Goal: Task Accomplishment & Management: Manage account settings

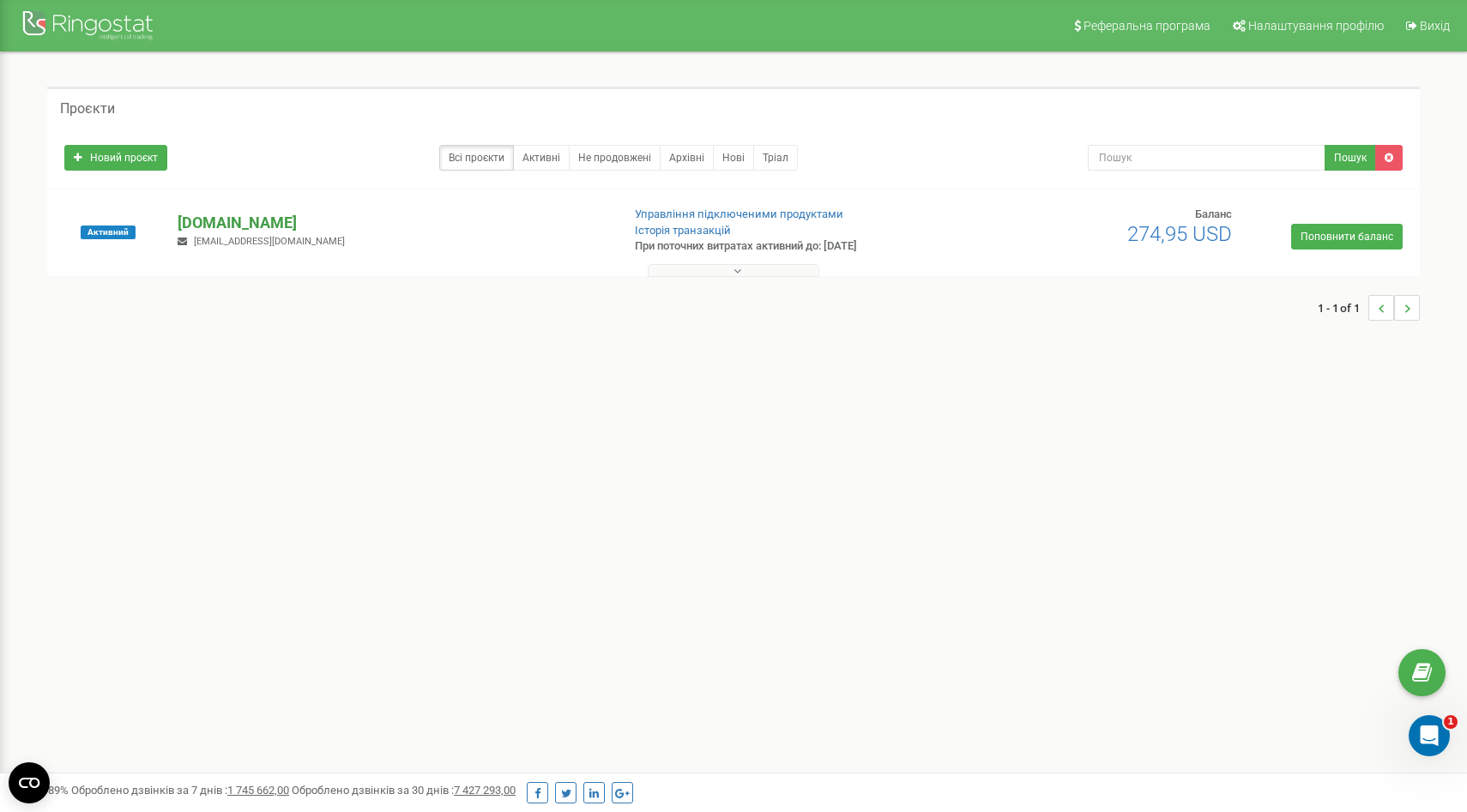
click at [265, 224] on p "[DOMAIN_NAME]" at bounding box center [393, 223] width 429 height 22
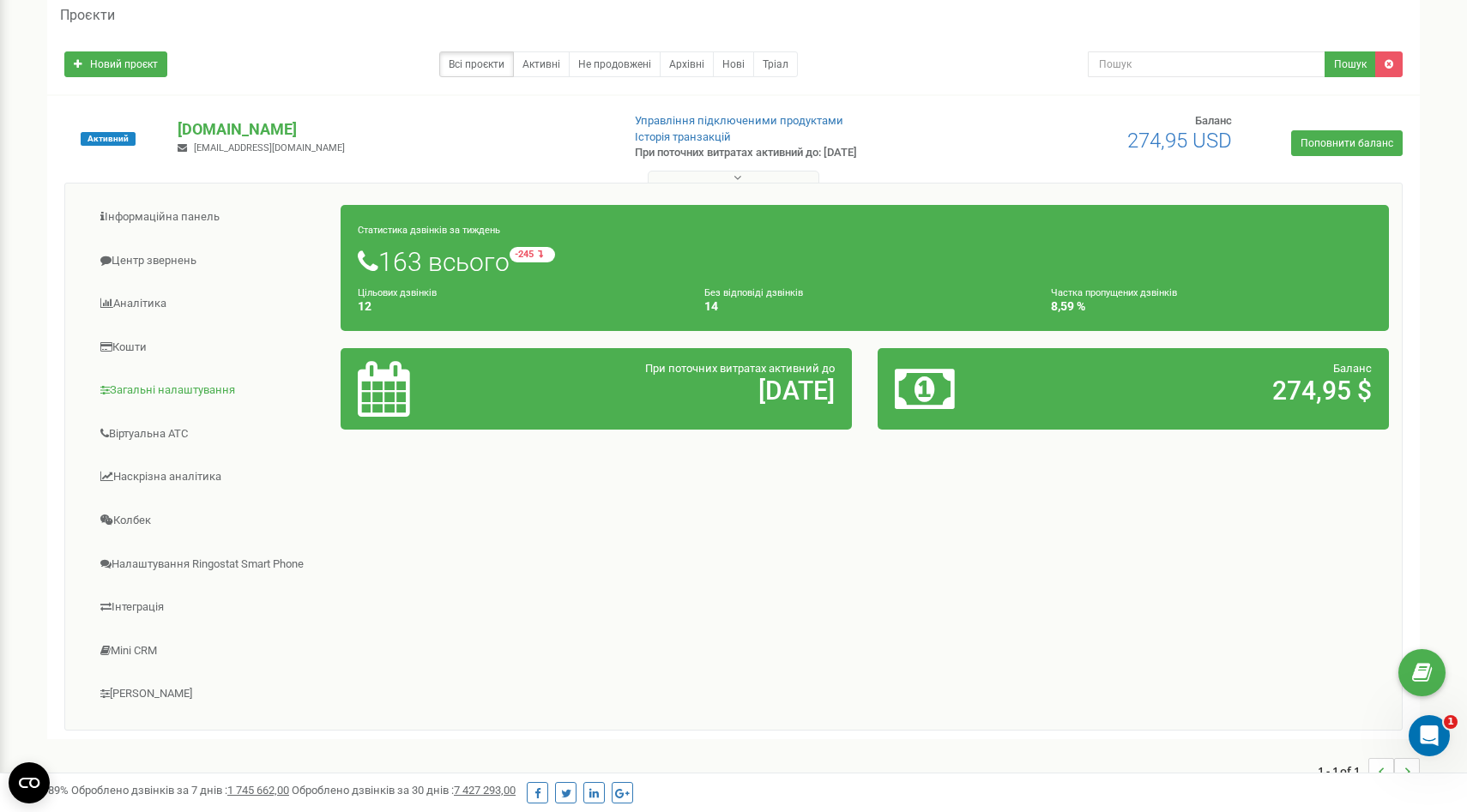
scroll to position [100, 0]
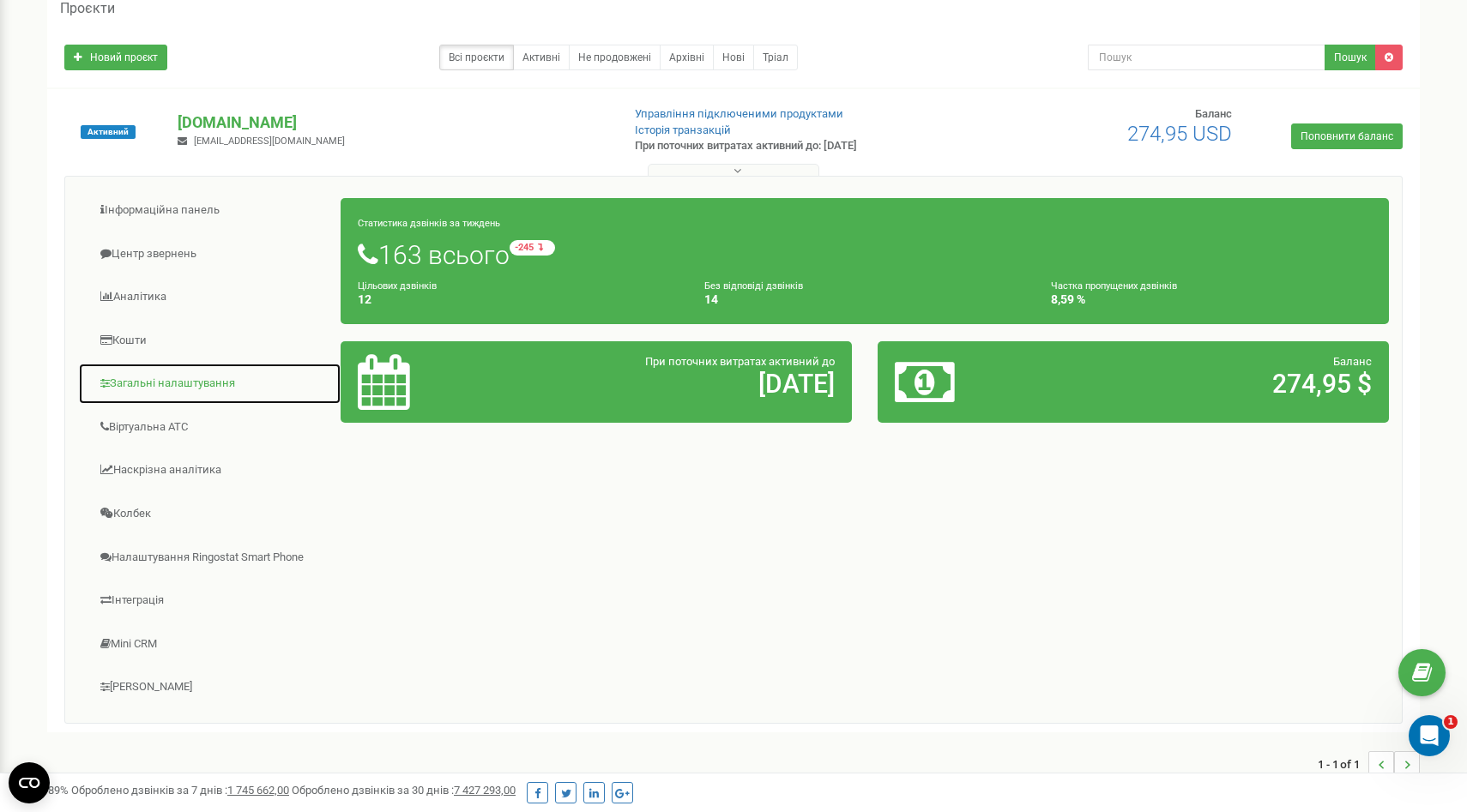
click at [163, 385] on link "Загальні налаштування" at bounding box center [210, 384] width 263 height 42
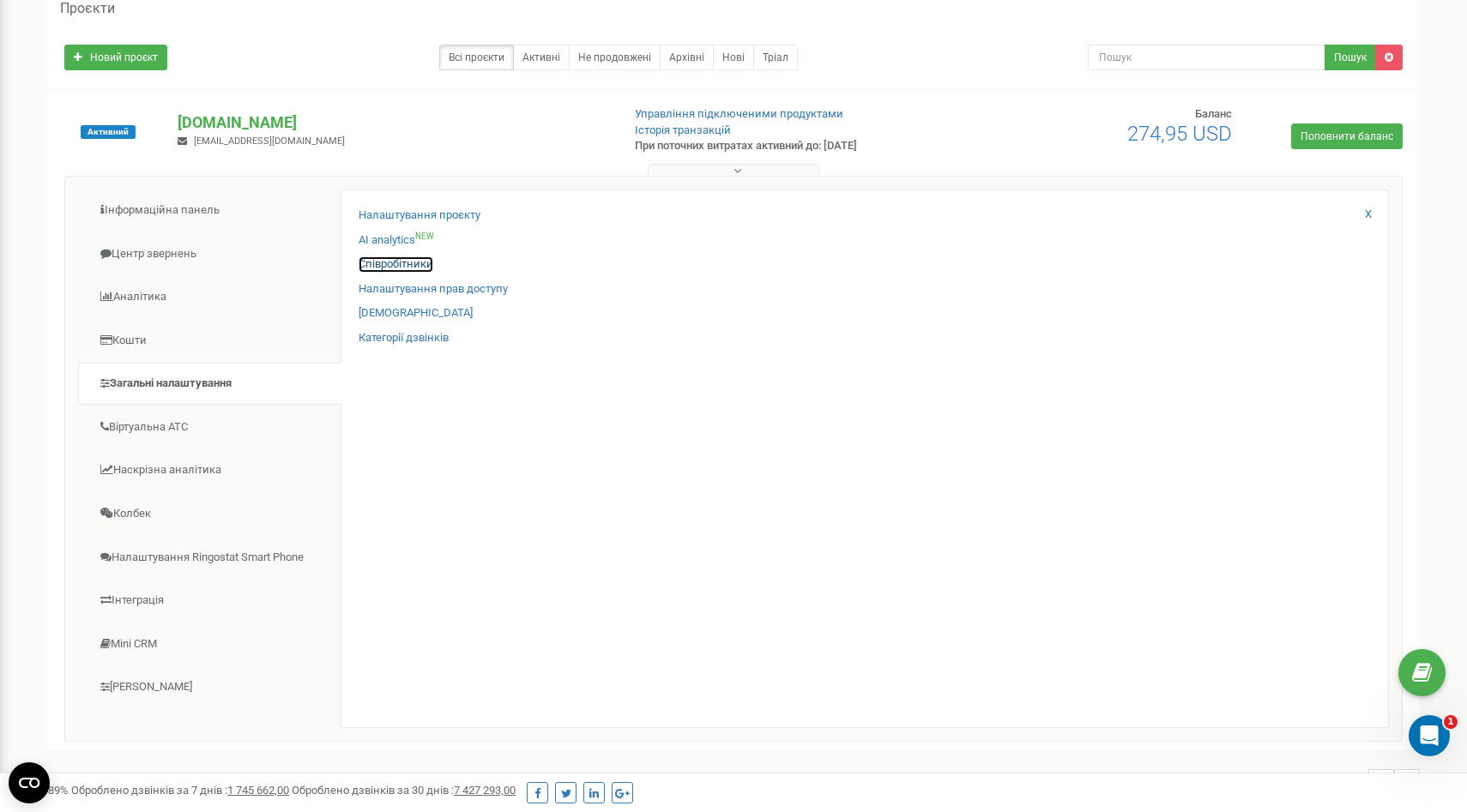
click at [398, 264] on link "Співробітники" at bounding box center [396, 264] width 75 height 16
